Goal: Task Accomplishment & Management: Manage account settings

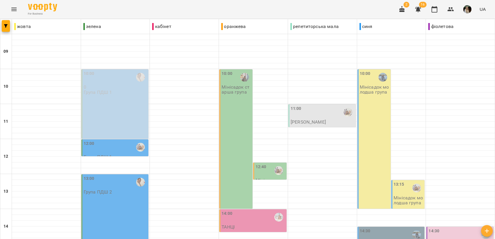
scroll to position [121, 0]
click at [454, 9] on icon "button" at bounding box center [450, 9] width 7 height 7
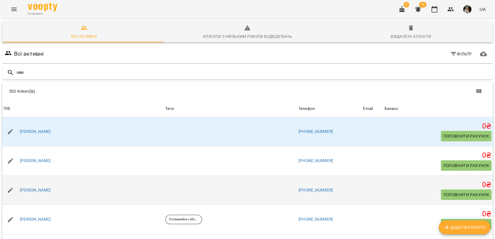
type input "*"
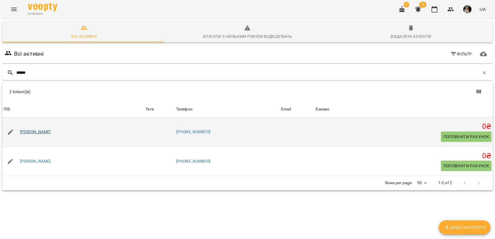
type input "******"
click at [40, 132] on link "[PERSON_NAME]" at bounding box center [35, 132] width 31 height 6
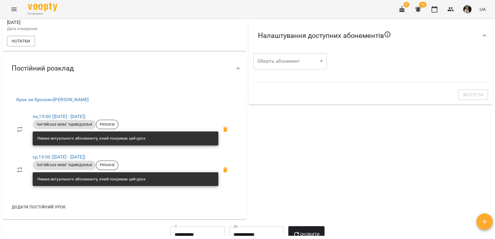
scroll to position [194, 0]
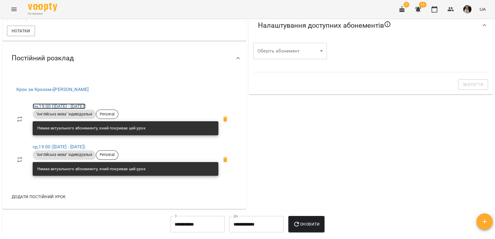
click at [45, 108] on link "пн , 19:00 ([DATE] - [DATE])" at bounding box center [59, 106] width 53 height 6
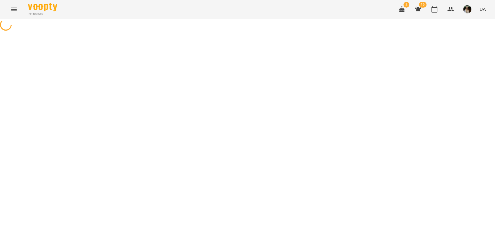
select select "*"
select select "**********"
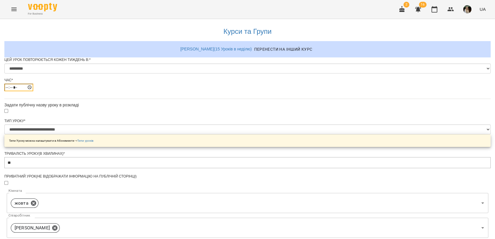
click at [33, 91] on input "*****" at bounding box center [18, 88] width 29 height 8
type input "*****"
click at [355, 115] on div "**********" at bounding box center [247, 233] width 486 height 428
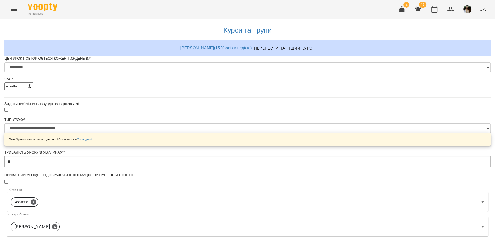
scroll to position [256, 0]
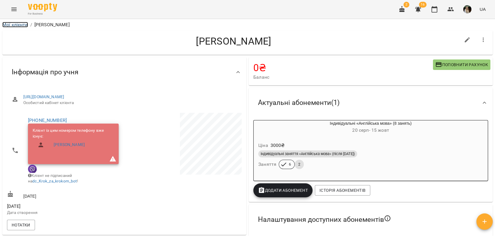
click at [18, 24] on link "Мої клієнти" at bounding box center [15, 25] width 26 height 6
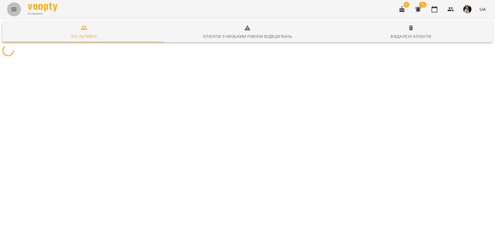
click at [13, 9] on icon "Menu" at bounding box center [13, 9] width 5 height 3
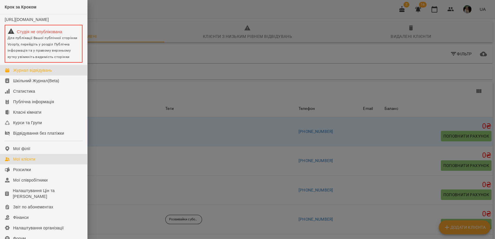
click at [44, 73] on div "Журнал відвідувань" at bounding box center [32, 70] width 39 height 6
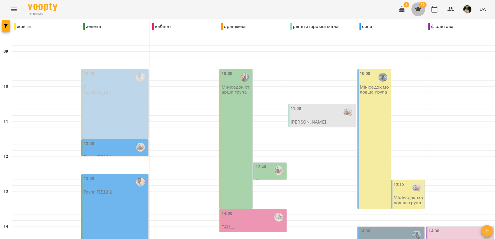
click at [420, 8] on icon "button" at bounding box center [418, 10] width 6 height 6
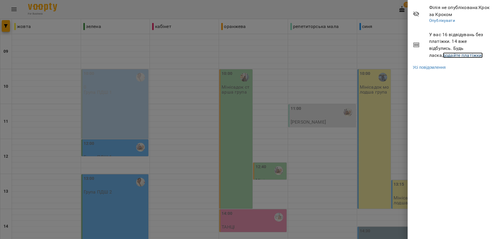
click at [443, 53] on link "додайте платіжки!" at bounding box center [463, 55] width 40 height 6
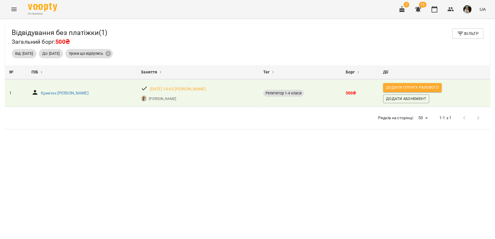
click at [15, 9] on icon "Menu" at bounding box center [13, 9] width 7 height 7
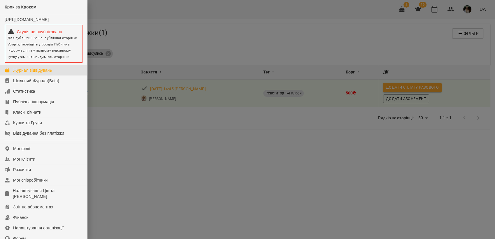
click at [51, 73] on div "Журнал відвідувань" at bounding box center [32, 70] width 39 height 6
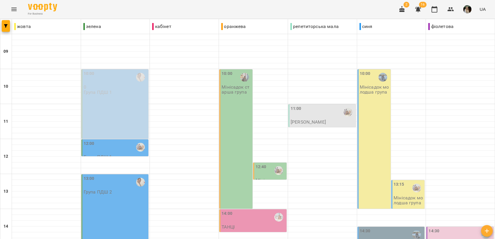
scroll to position [218, 0]
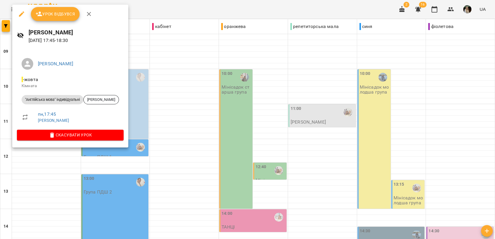
click at [174, 149] on div at bounding box center [247, 119] width 495 height 239
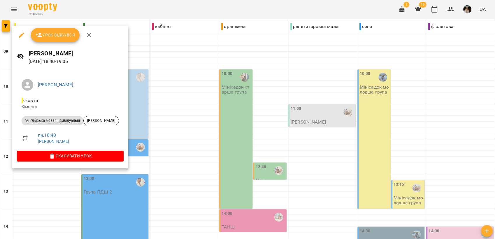
click at [175, 150] on div at bounding box center [247, 119] width 495 height 239
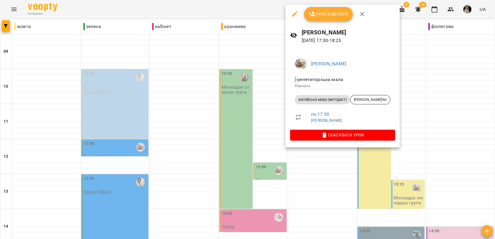
click at [298, 164] on div at bounding box center [247, 119] width 495 height 239
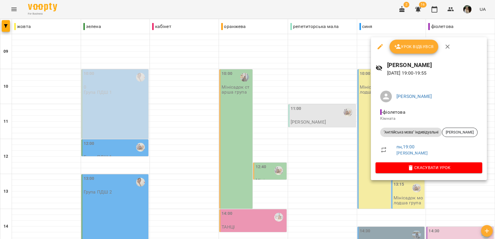
click at [339, 177] on div at bounding box center [247, 119] width 495 height 239
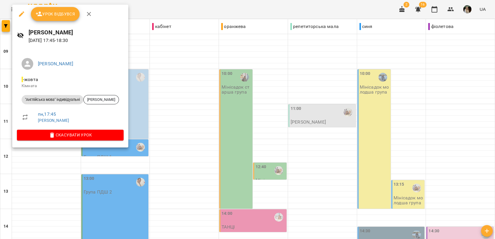
click at [140, 194] on div at bounding box center [247, 119] width 495 height 239
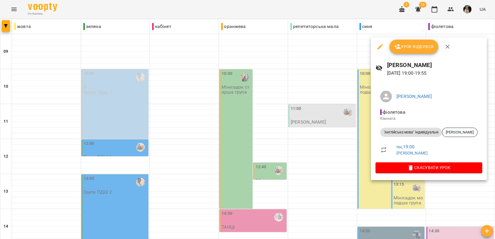
click at [298, 193] on div at bounding box center [247, 119] width 495 height 239
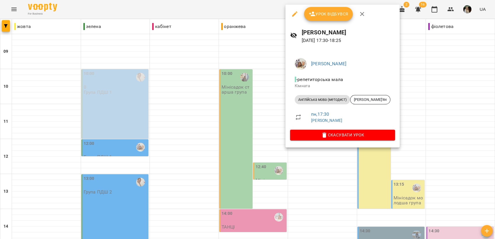
click at [325, 162] on div at bounding box center [247, 119] width 495 height 239
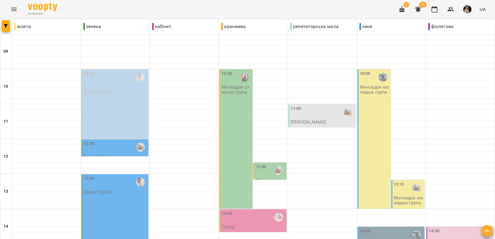
type input "**********"
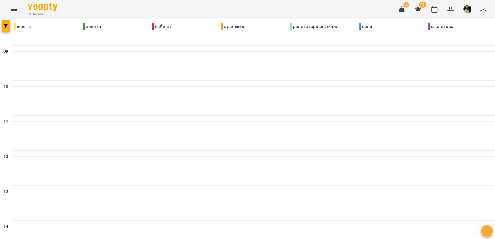
scroll to position [129, 0]
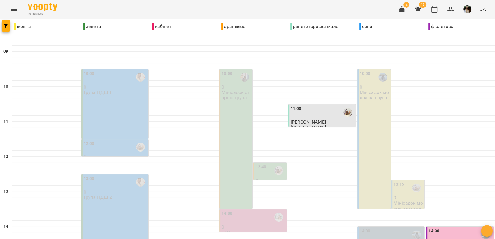
scroll to position [186, 0]
click at [417, 9] on icon "button" at bounding box center [418, 10] width 6 height 6
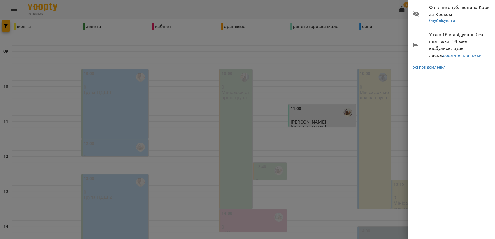
click at [440, 58] on span "У вас 16 відвідувань без платіжки. 14 вже відбулись. Будь ласка, додайте платіж…" at bounding box center [459, 44] width 61 height 27
click at [443, 52] on link "додайте платіжки!" at bounding box center [463, 55] width 40 height 6
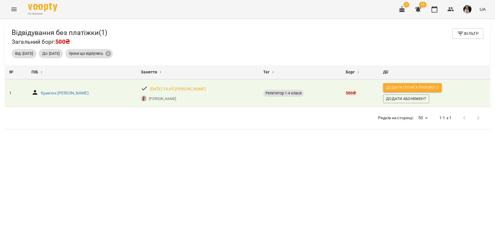
click at [14, 8] on icon "Menu" at bounding box center [13, 9] width 5 height 3
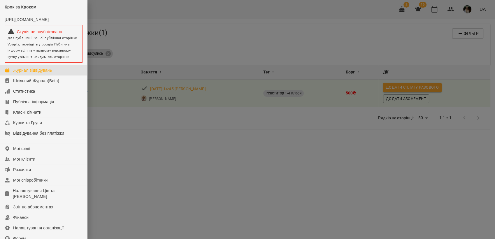
click at [39, 72] on div "Журнал відвідувань" at bounding box center [32, 70] width 39 height 6
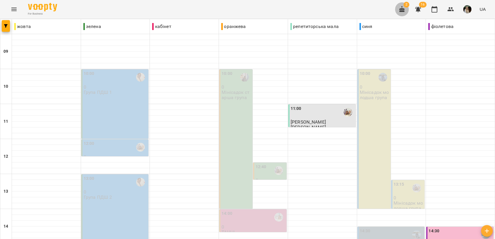
click at [399, 12] on icon "button" at bounding box center [401, 9] width 7 height 7
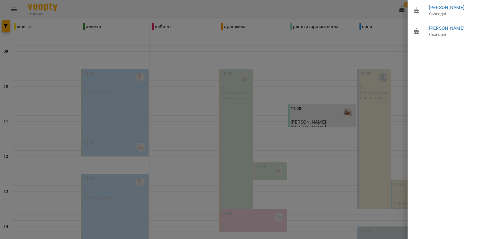
click at [16, 7] on div at bounding box center [247, 119] width 495 height 239
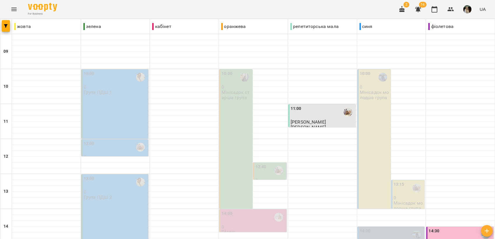
click at [421, 9] on icon "button" at bounding box center [417, 9] width 7 height 7
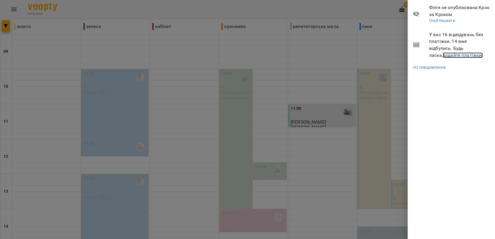
click at [445, 57] on link "додайте платіжки!" at bounding box center [463, 55] width 40 height 6
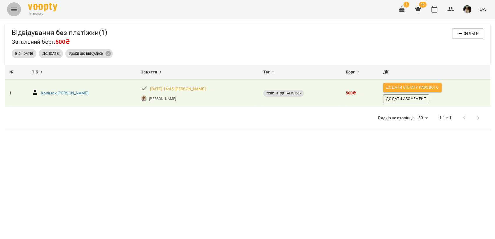
click at [12, 8] on icon "Menu" at bounding box center [13, 9] width 5 height 3
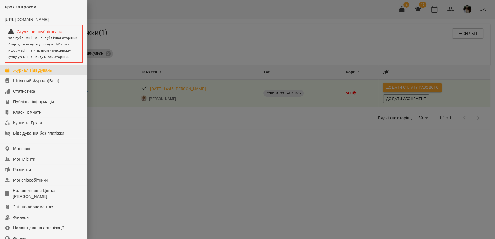
click at [37, 73] on div "Журнал відвідувань" at bounding box center [32, 70] width 39 height 6
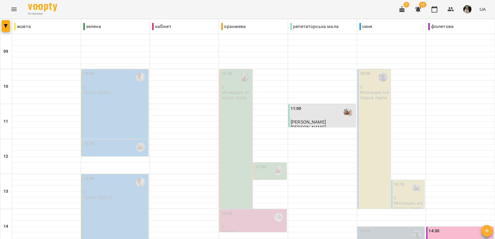
click at [468, 11] on img "button" at bounding box center [467, 9] width 8 height 8
click at [466, 53] on span "Вийти" at bounding box center [469, 53] width 37 height 7
